Goal: Task Accomplishment & Management: Use online tool/utility

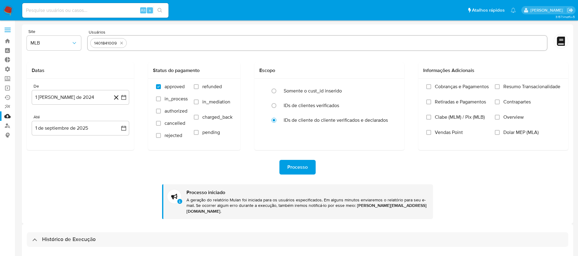
select select "10"
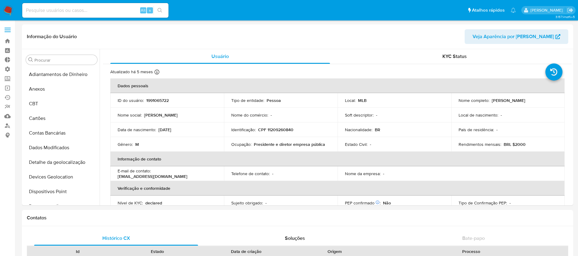
select select "10"
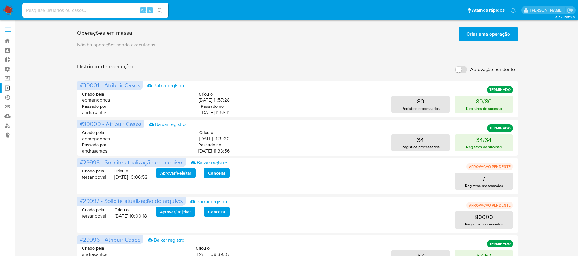
click at [51, 176] on div "Operações em massa Criar uma operação Só pode haver no máximo 5 recursos colado…" at bounding box center [297, 253] width 551 height 459
click at [263, 63] on div "Histórico de execução Aprovação pendente" at bounding box center [297, 69] width 441 height 13
click at [483, 37] on span "Criar uma operação" at bounding box center [488, 33] width 44 height 13
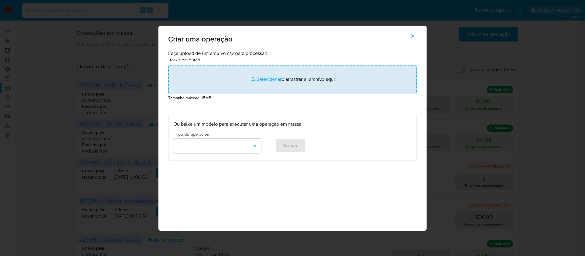
click at [267, 78] on input "file" at bounding box center [292, 79] width 249 height 29
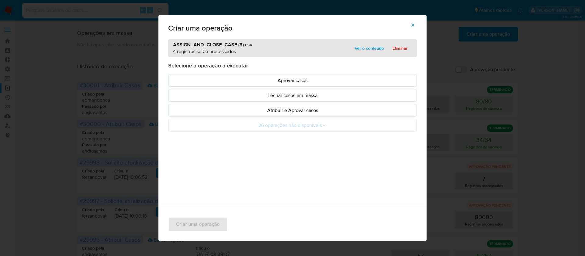
click at [298, 109] on p "Atribuir e Aprovar casos" at bounding box center [292, 110] width 238 height 7
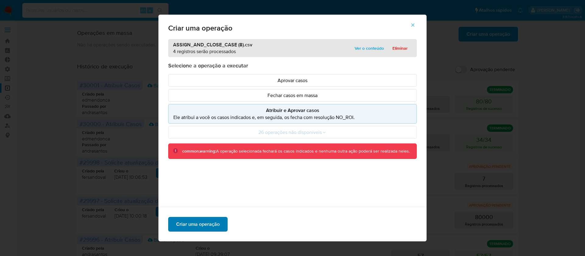
click at [196, 221] on span "Criar uma operação" at bounding box center [198, 223] width 44 height 13
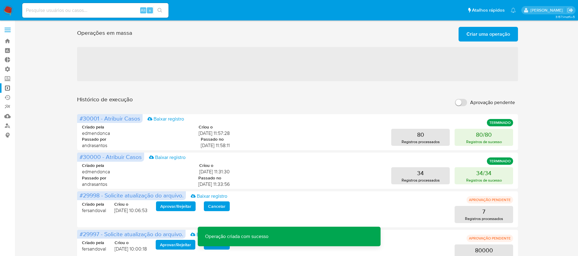
click at [483, 32] on span "Criar uma operação" at bounding box center [488, 33] width 44 height 13
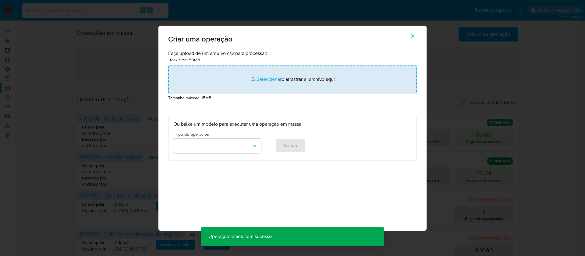
click at [265, 80] on input "file" at bounding box center [292, 79] width 249 height 29
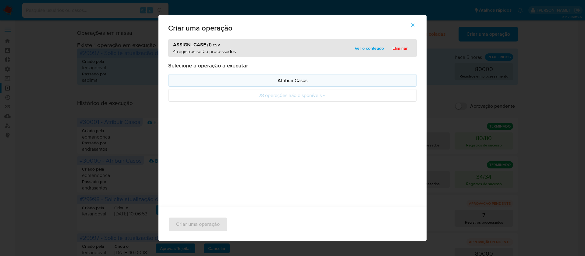
click at [291, 80] on p "Atribuir Casos" at bounding box center [292, 80] width 238 height 7
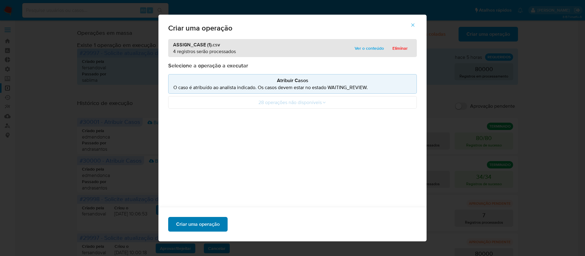
click at [196, 220] on span "Criar uma operação" at bounding box center [198, 223] width 44 height 13
